Goal: Download file/media

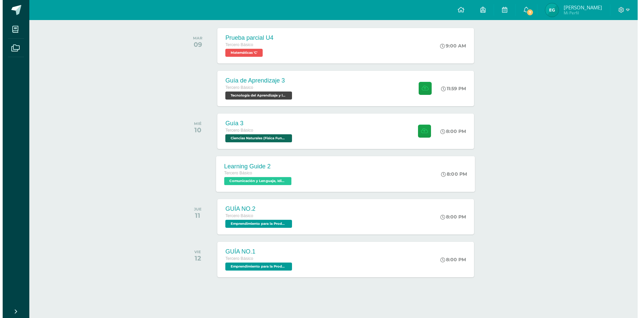
scroll to position [105, 0]
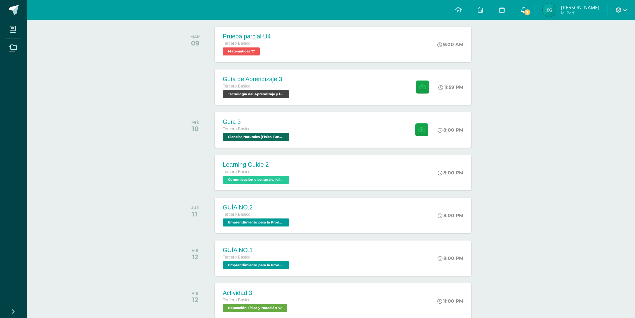
click at [531, 15] on link "7" at bounding box center [523, 10] width 21 height 20
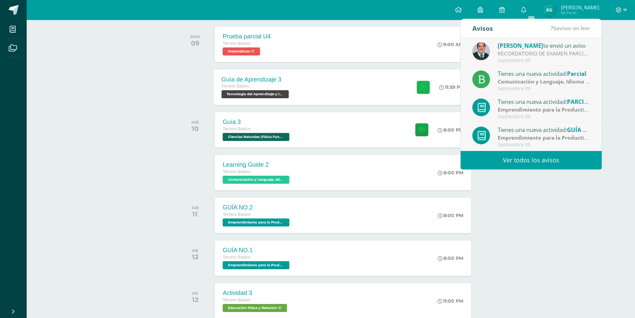
click at [420, 85] on icon at bounding box center [423, 87] width 7 height 6
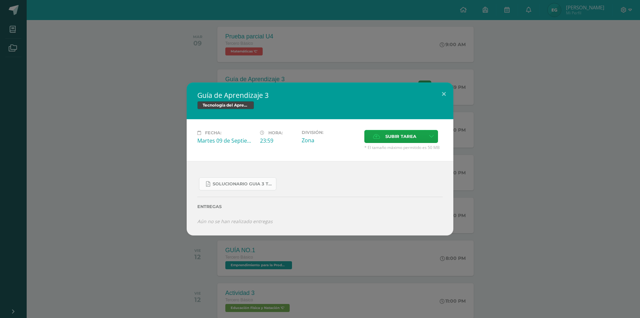
click at [258, 181] on span "SOLUCIONARIO GUIA 3 TKINTER PYTHON III BASICO PROBLEMAS INTERMEDIOS.pdf" at bounding box center [243, 183] width 60 height 5
